Goal: Check status: Check status

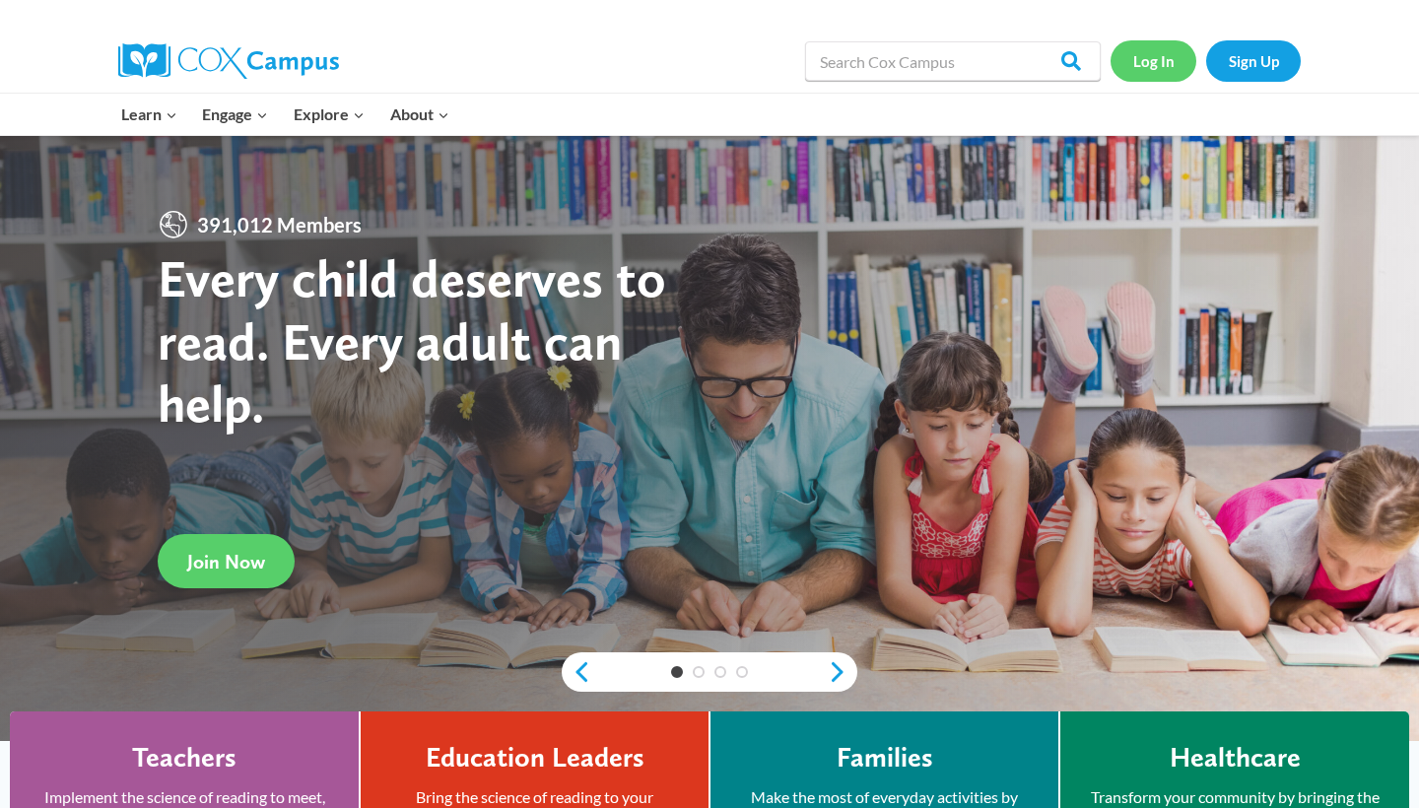
click at [1142, 57] on link "Log In" at bounding box center [1153, 60] width 86 height 40
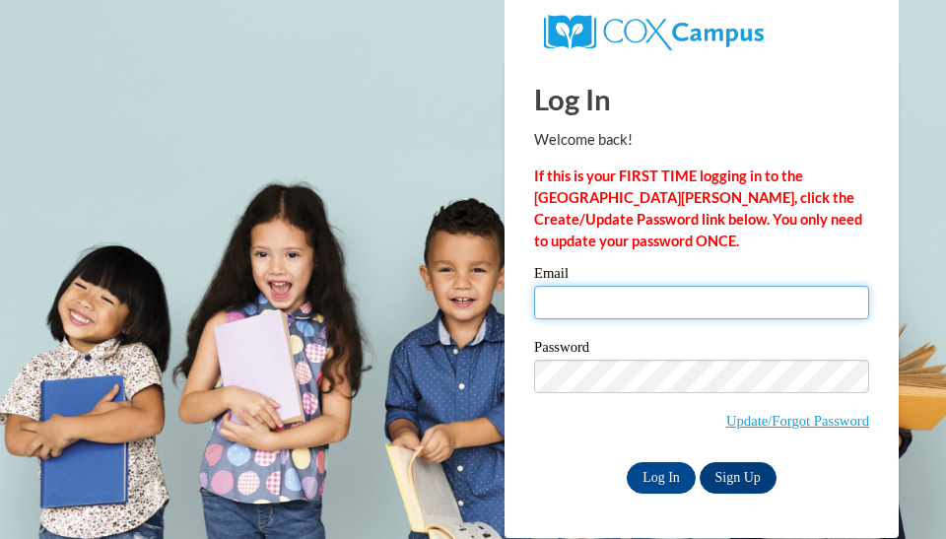
click at [705, 301] on input "Email" at bounding box center [701, 302] width 335 height 33
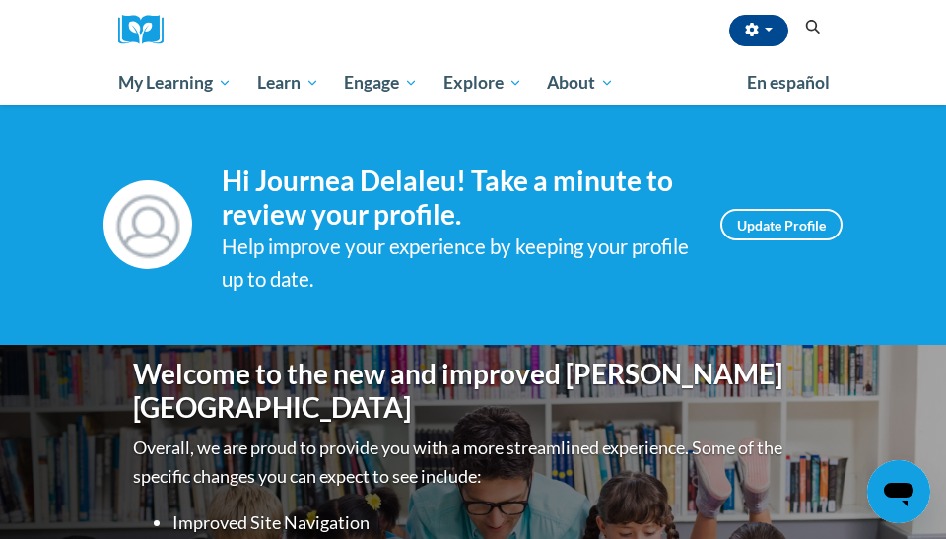
click at [810, 30] on icon "Search" at bounding box center [813, 27] width 15 height 15
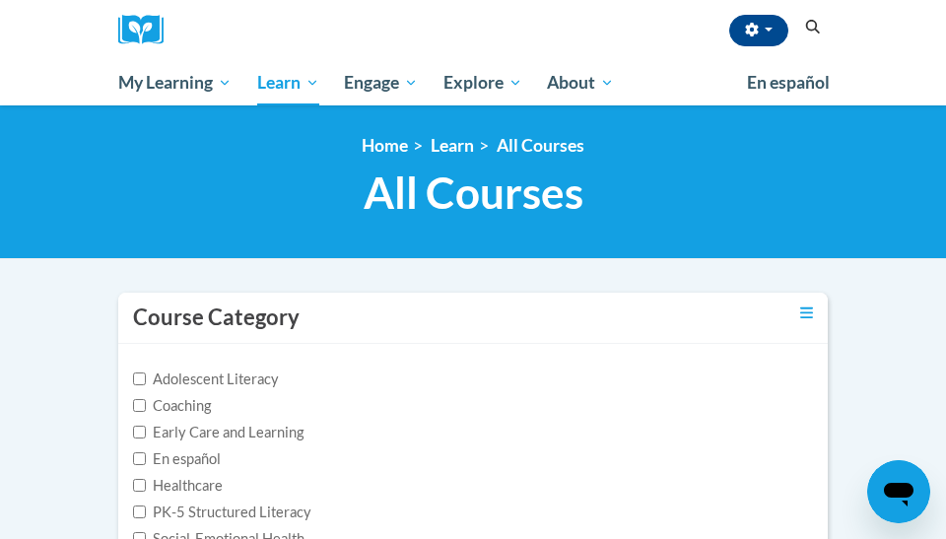
click at [512, 187] on span "All Courses" at bounding box center [474, 192] width 220 height 52
click at [486, 213] on span "All Courses" at bounding box center [474, 192] width 220 height 52
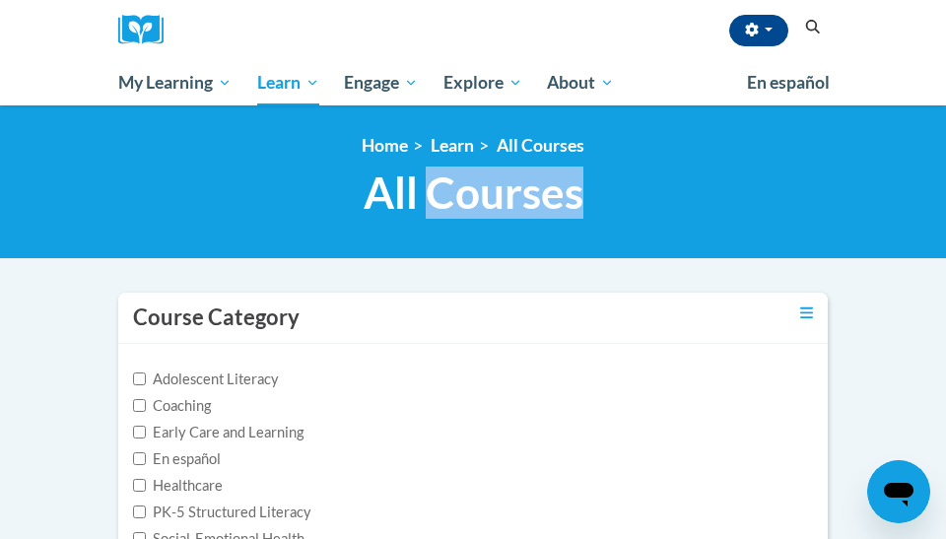
click at [486, 213] on span "All Courses" at bounding box center [474, 192] width 220 height 52
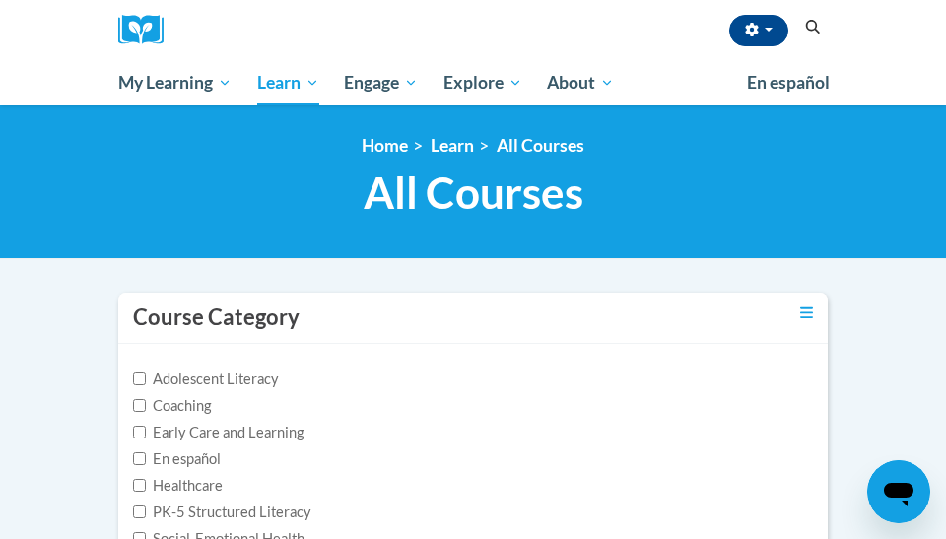
click at [807, 30] on icon "Search" at bounding box center [813, 27] width 18 height 15
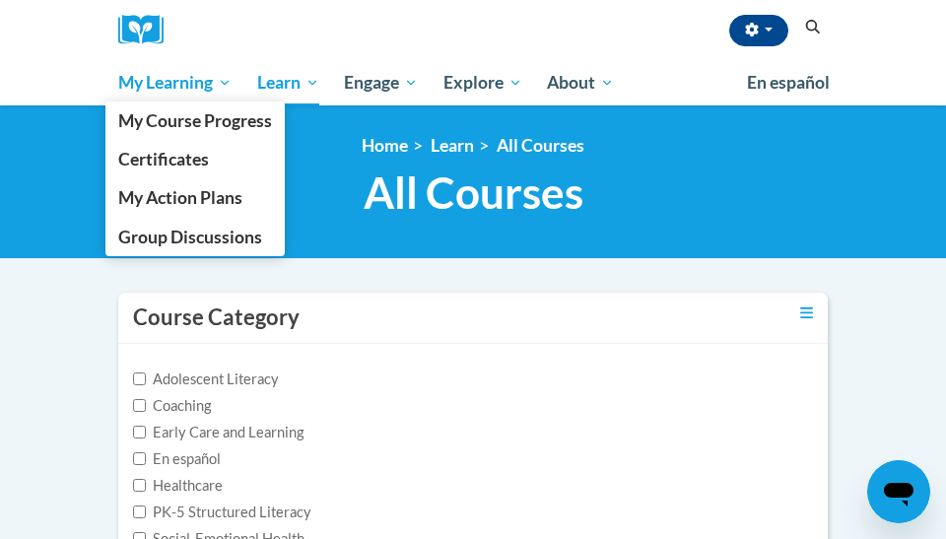
click at [181, 72] on span "My Learning" at bounding box center [174, 83] width 113 height 24
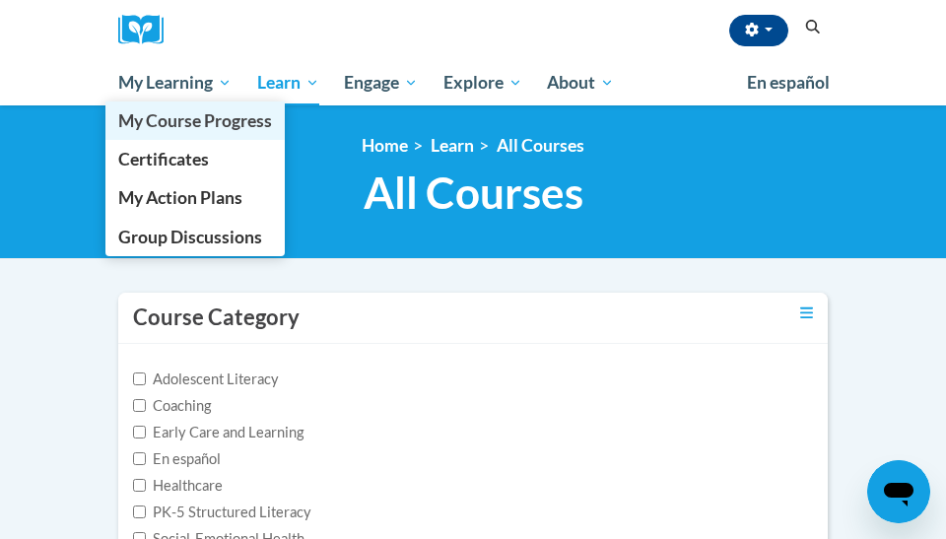
click at [182, 101] on link "My Course Progress" at bounding box center [194, 120] width 179 height 38
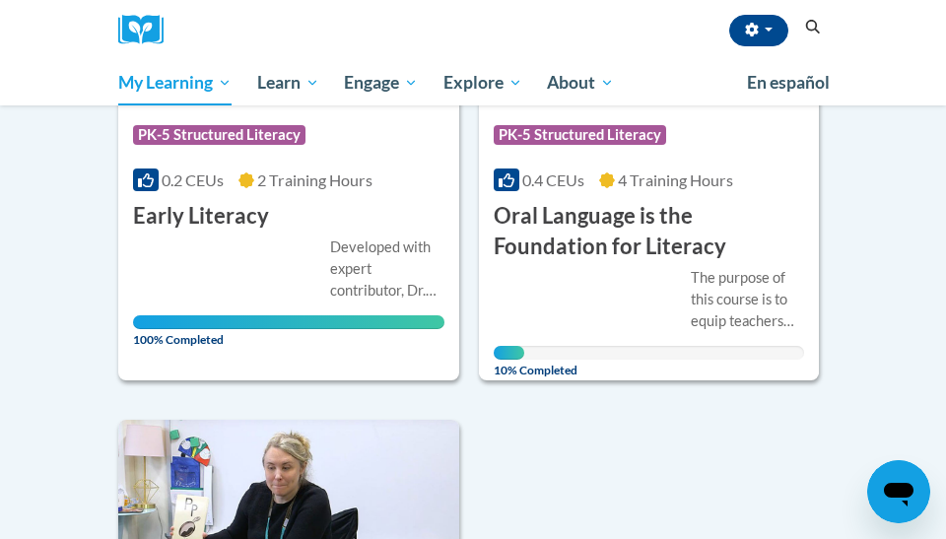
scroll to position [454, 0]
